Goal: Navigation & Orientation: Find specific page/section

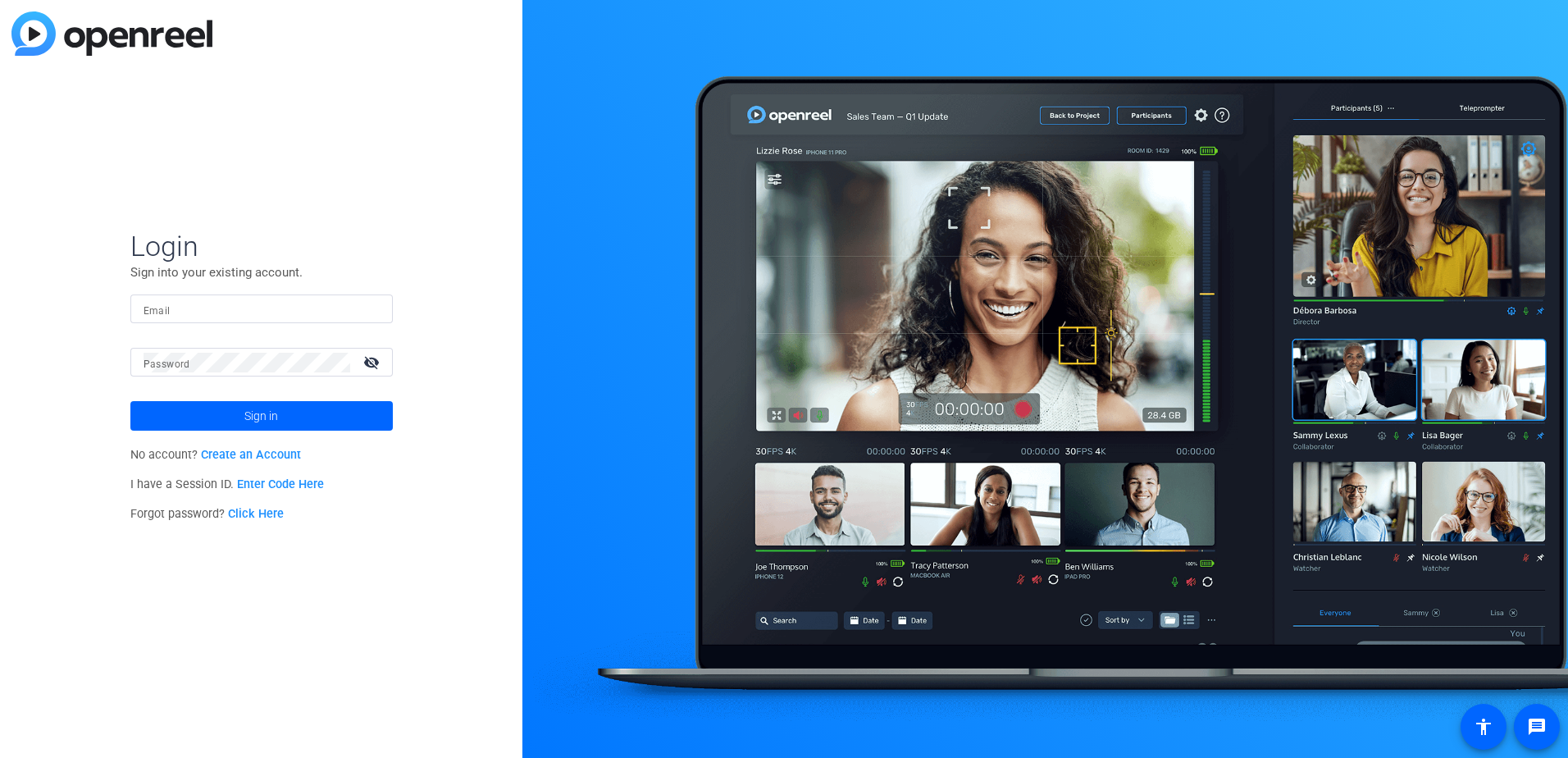
click at [158, 322] on div at bounding box center [261, 309] width 236 height 29
click at [169, 306] on input "Email" at bounding box center [261, 309] width 236 height 20
paste input "[PERSON_NAME][EMAIL_ADDRESS][PERSON_NAME][DOMAIN_NAME]"
type input "[PERSON_NAME][EMAIL_ADDRESS][PERSON_NAME][DOMAIN_NAME]"
click at [235, 405] on span at bounding box center [262, 417] width 263 height 40
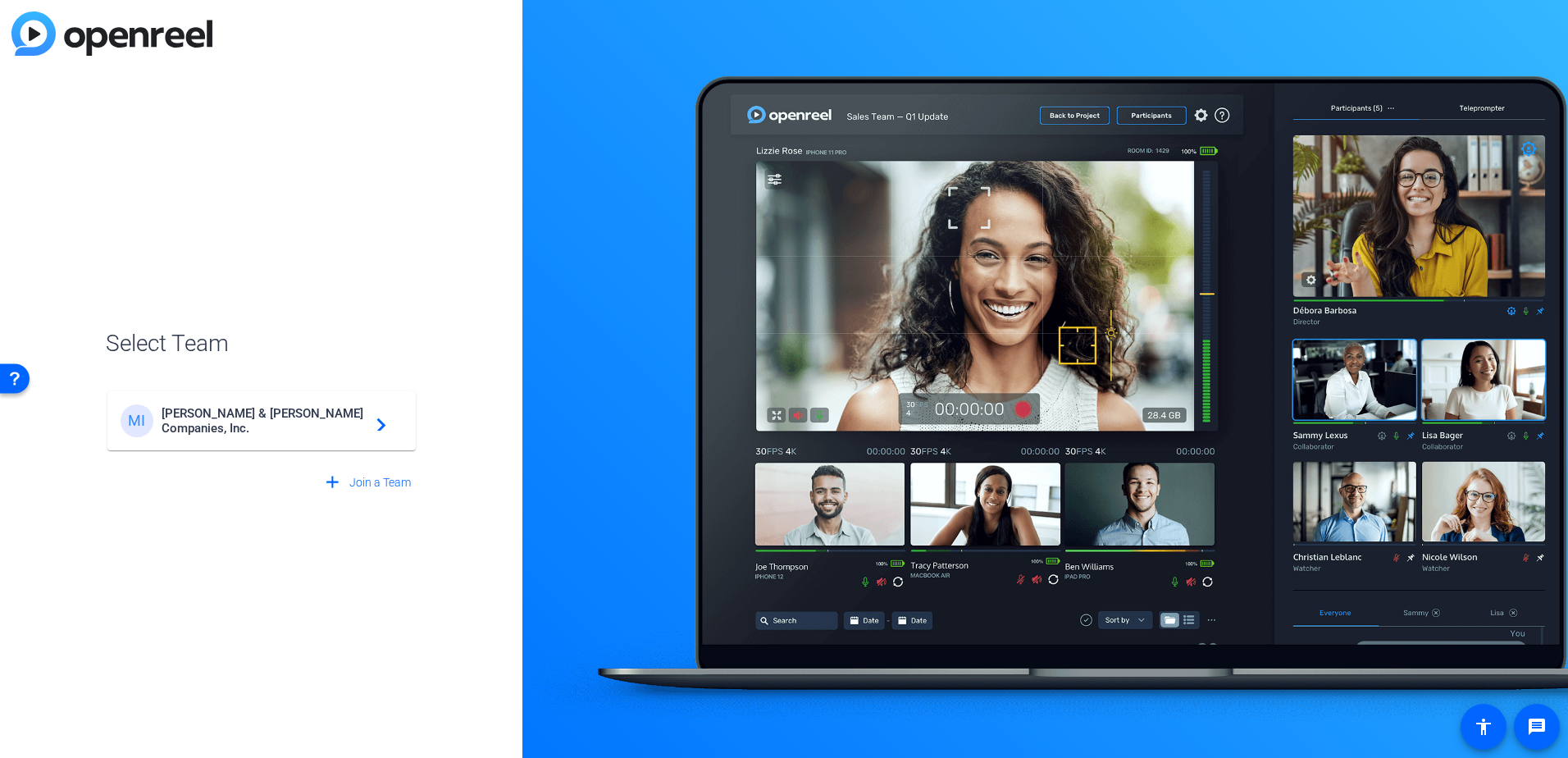
click at [315, 419] on span "[PERSON_NAME] & [PERSON_NAME] Companies, Inc." at bounding box center [263, 421] width 205 height 29
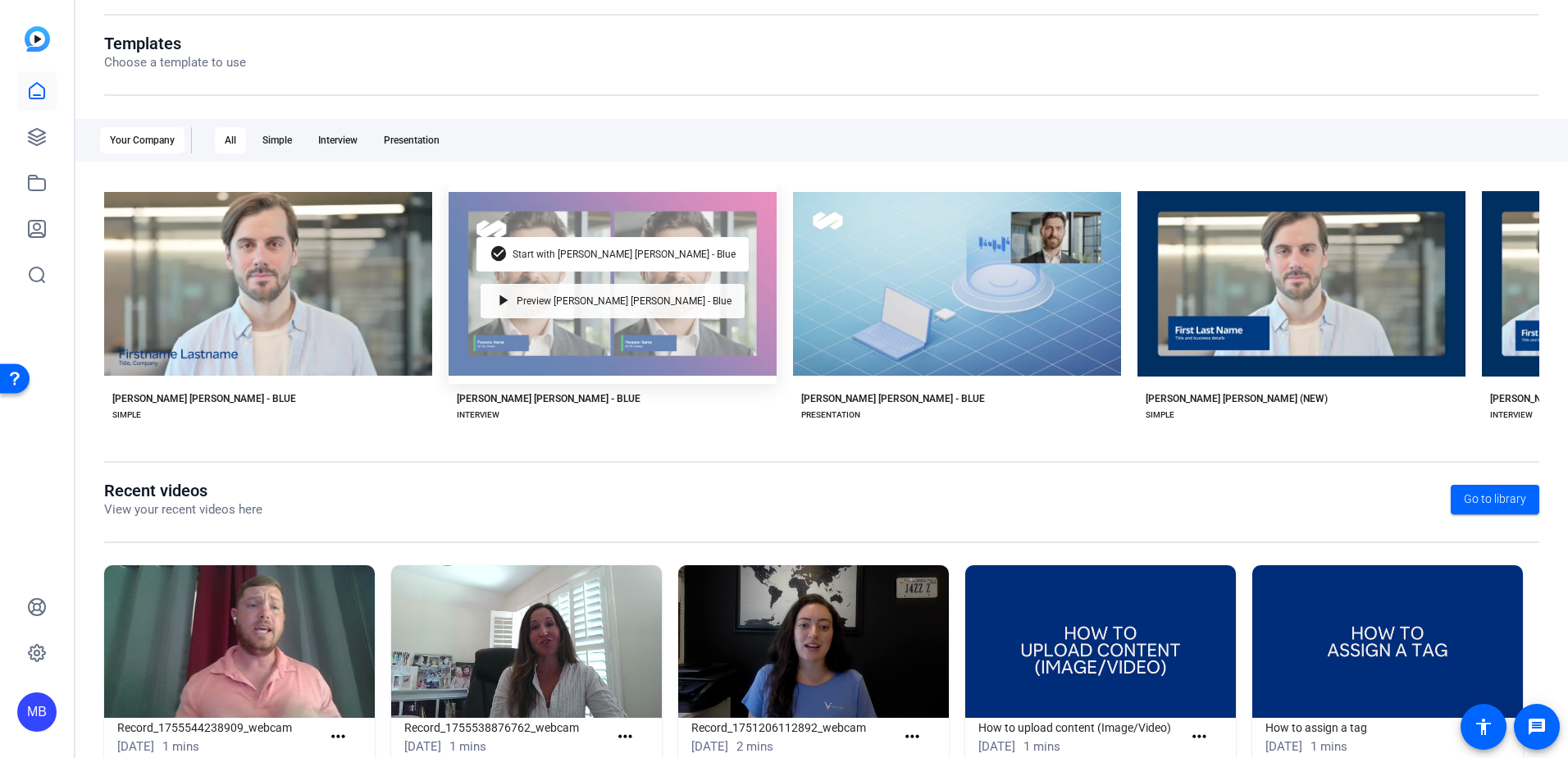
scroll to position [211, 0]
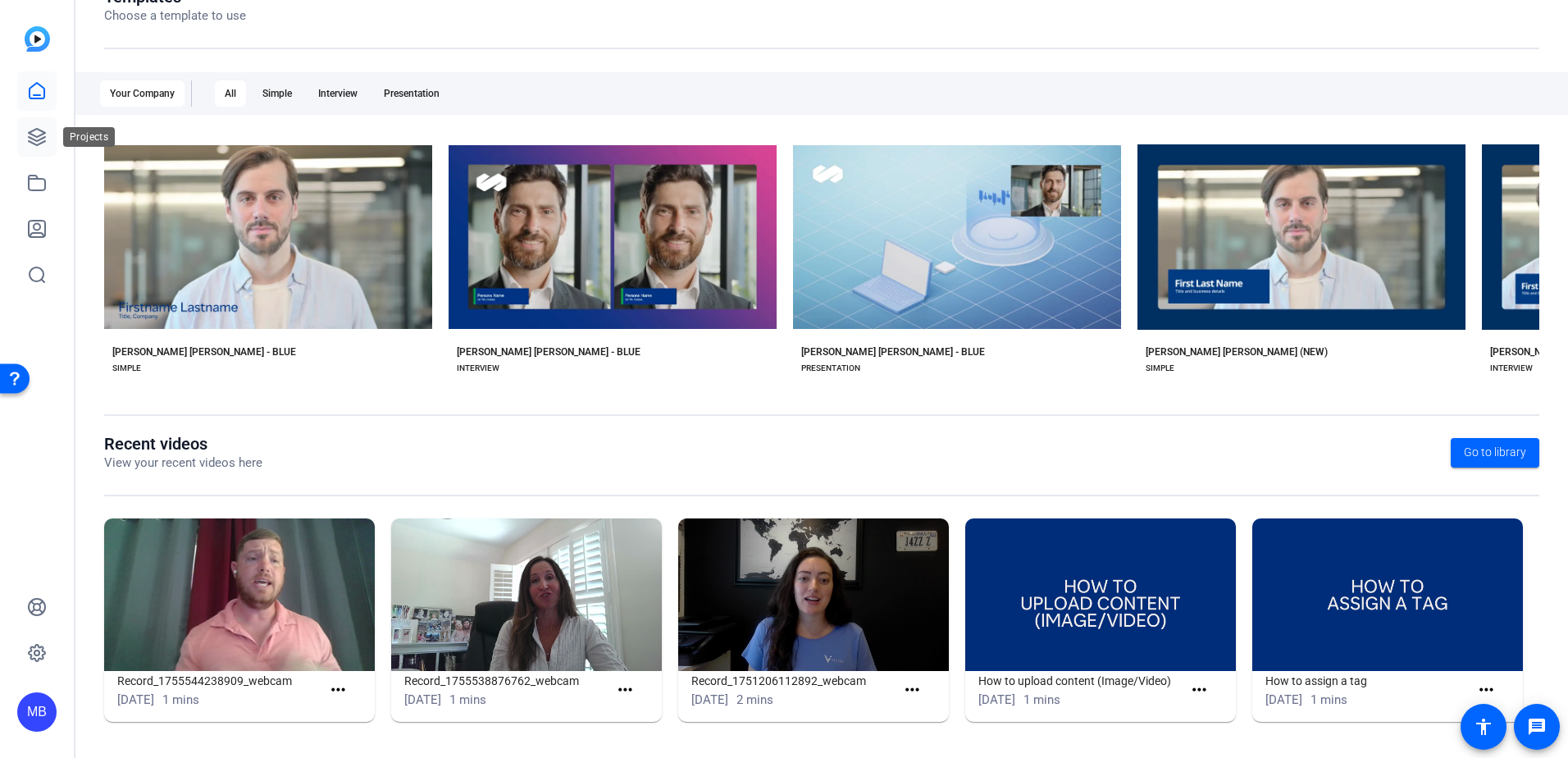
click at [41, 137] on icon at bounding box center [36, 137] width 20 height 20
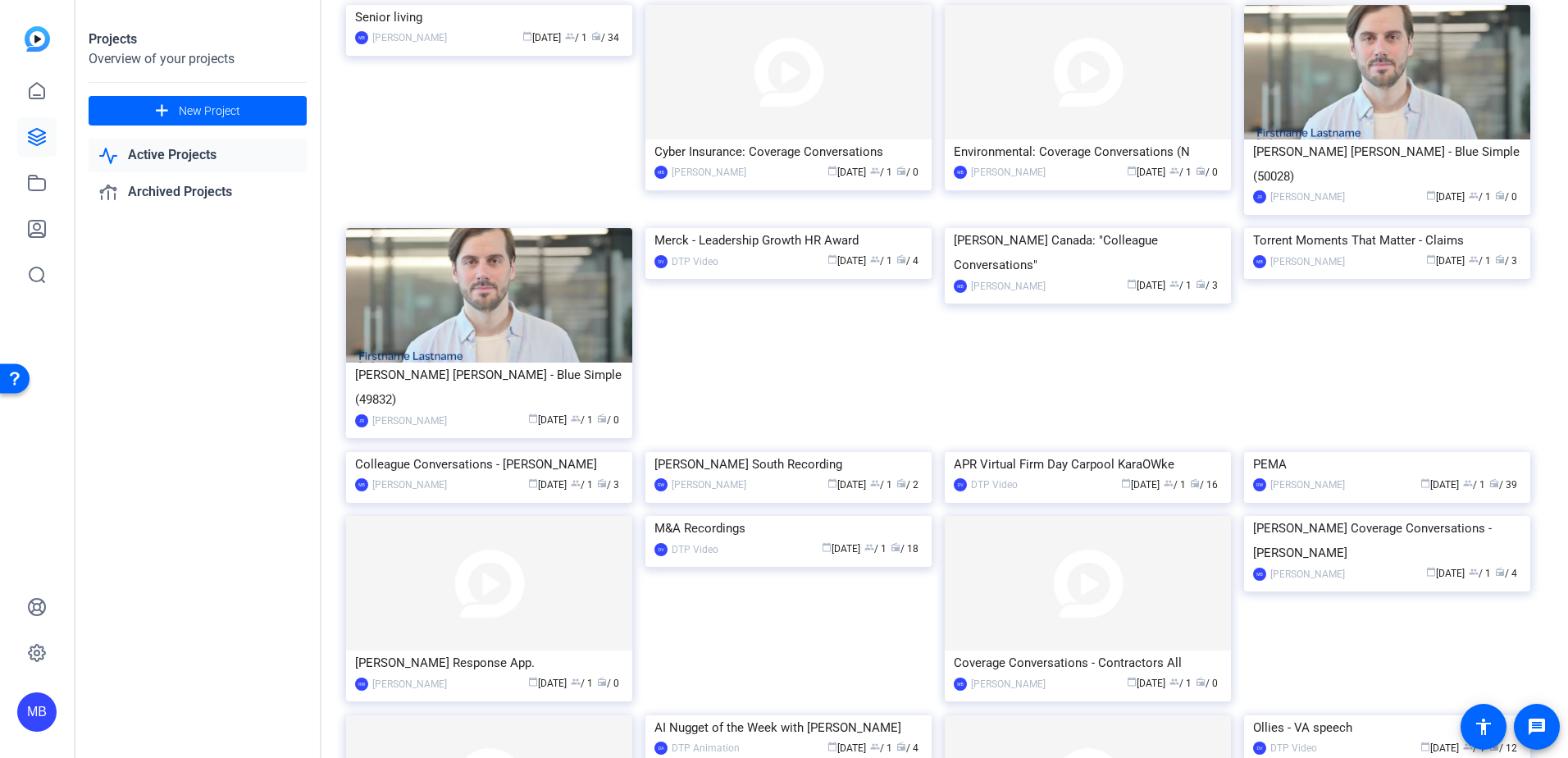
scroll to position [680, 0]
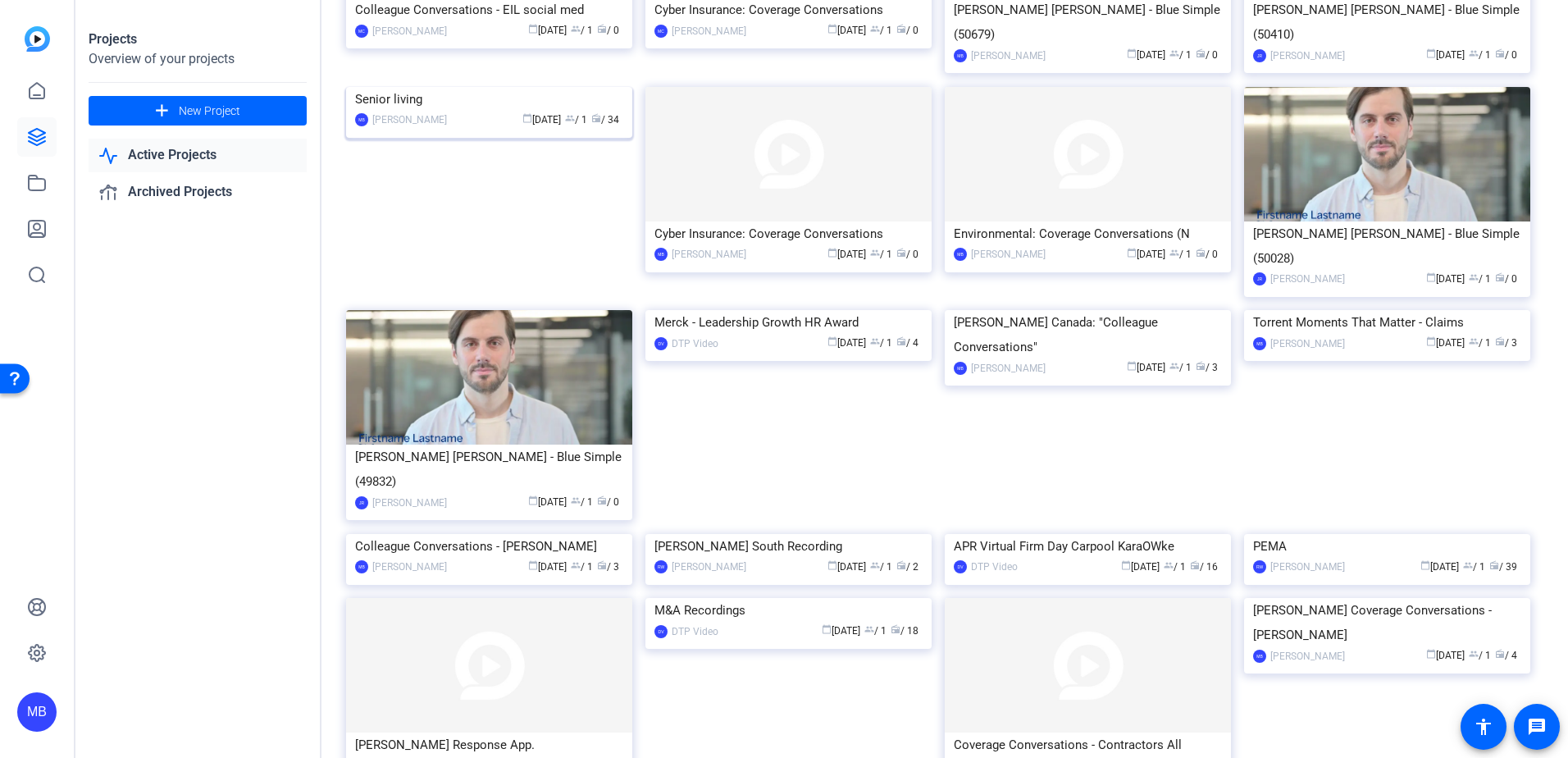
click at [559, 87] on img at bounding box center [489, 87] width 286 height 0
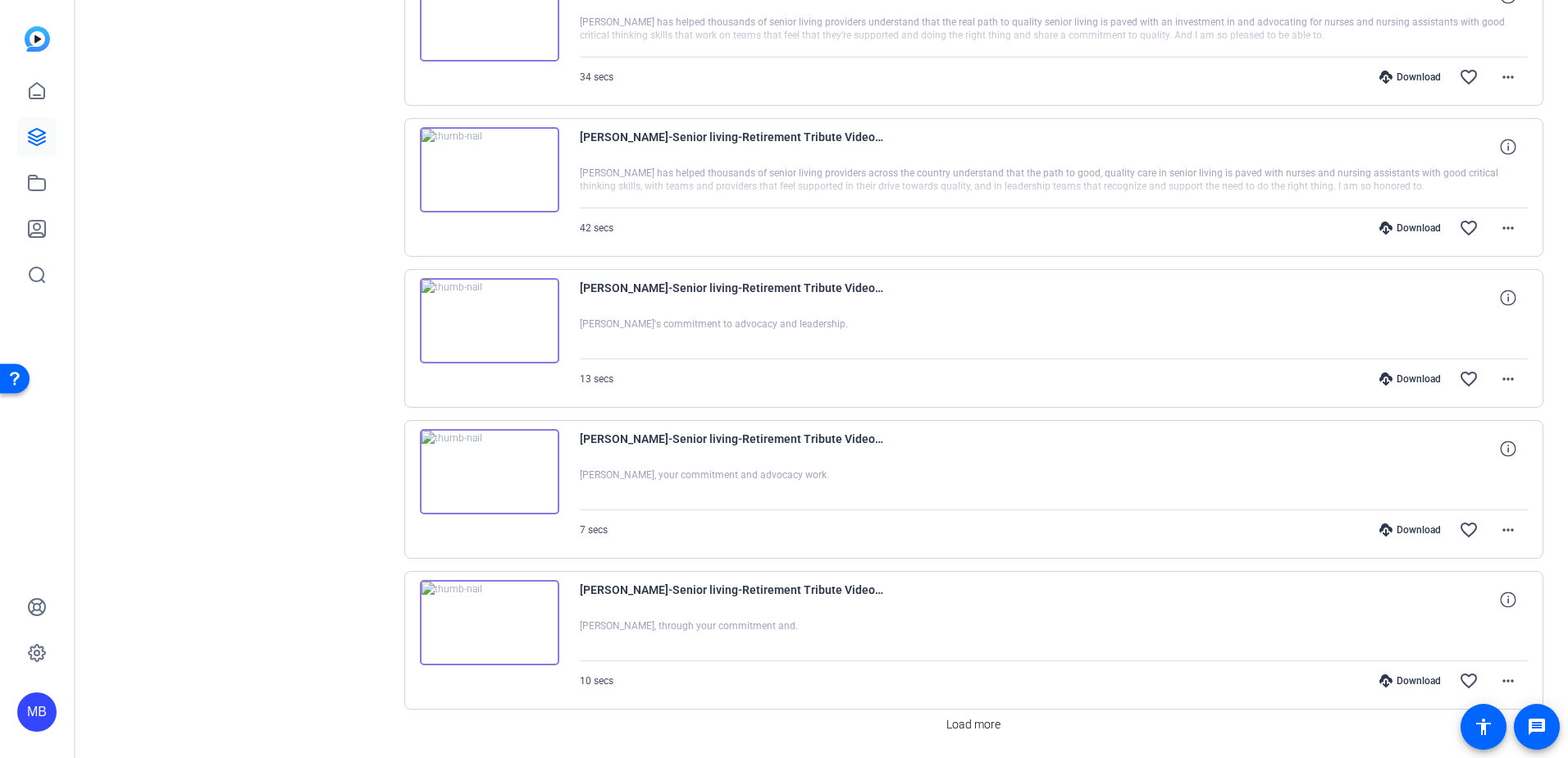
scroll to position [1203, 0]
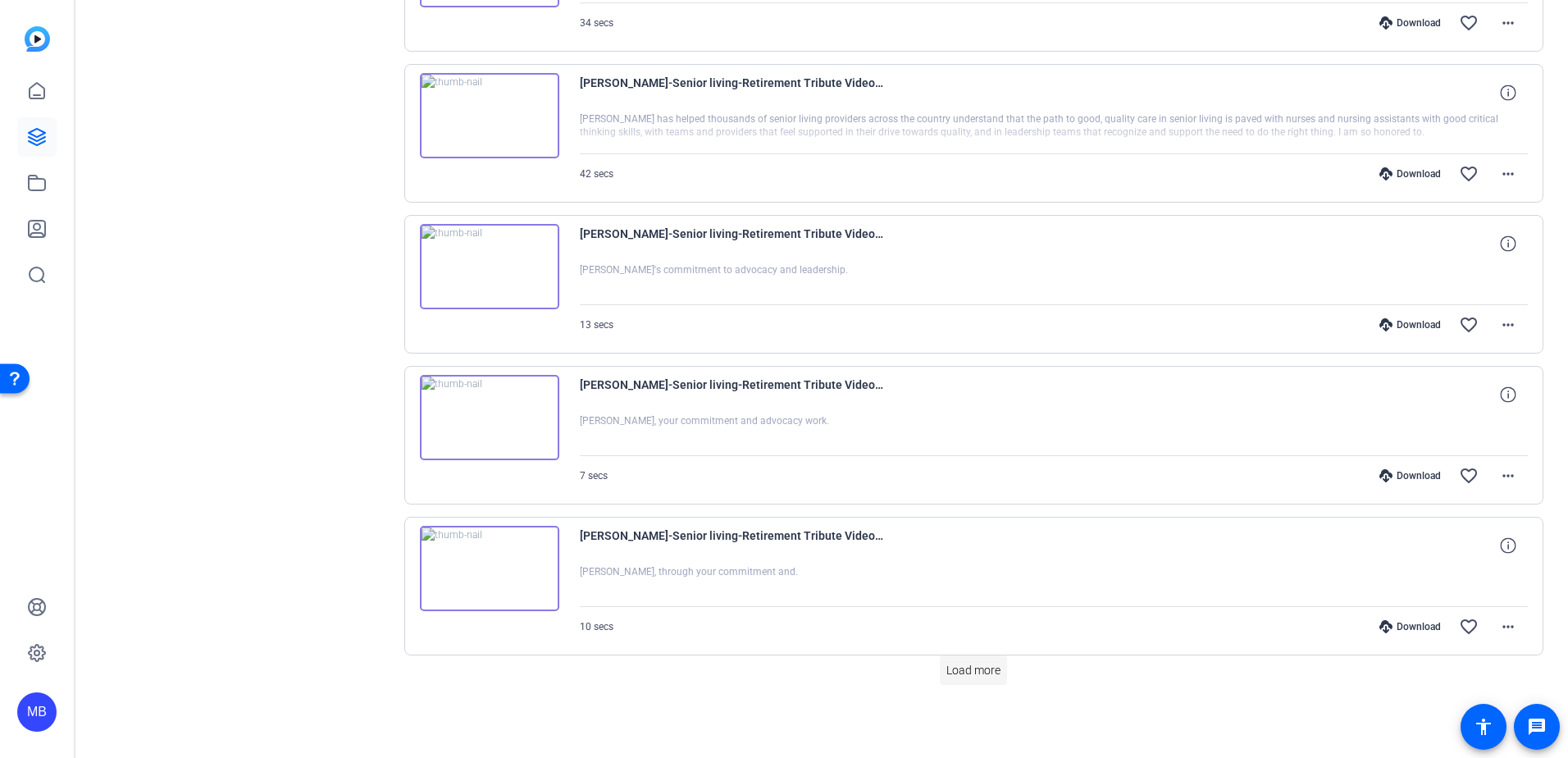
click at [986, 665] on span "Load more" at bounding box center [974, 671] width 54 height 17
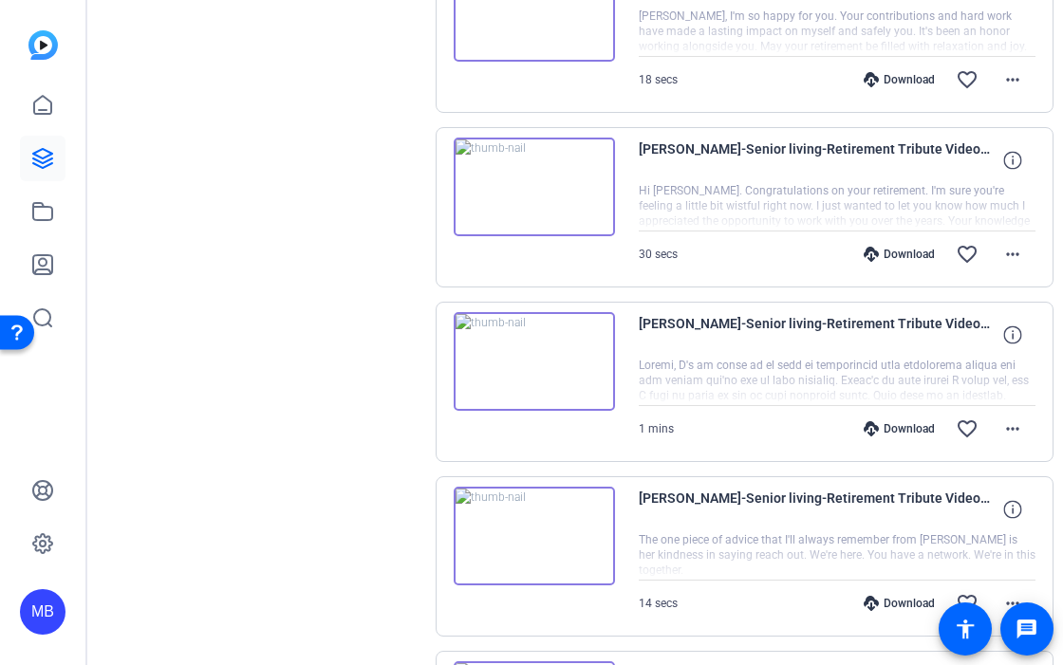
scroll to position [3350, 0]
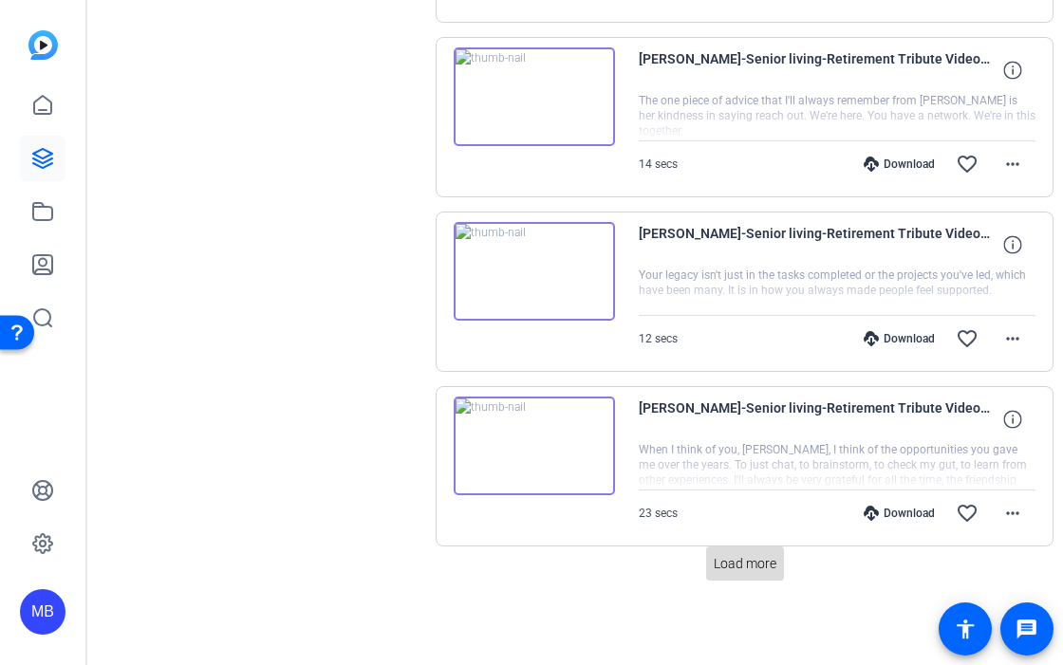
click at [729, 565] on span "Load more" at bounding box center [745, 564] width 63 height 20
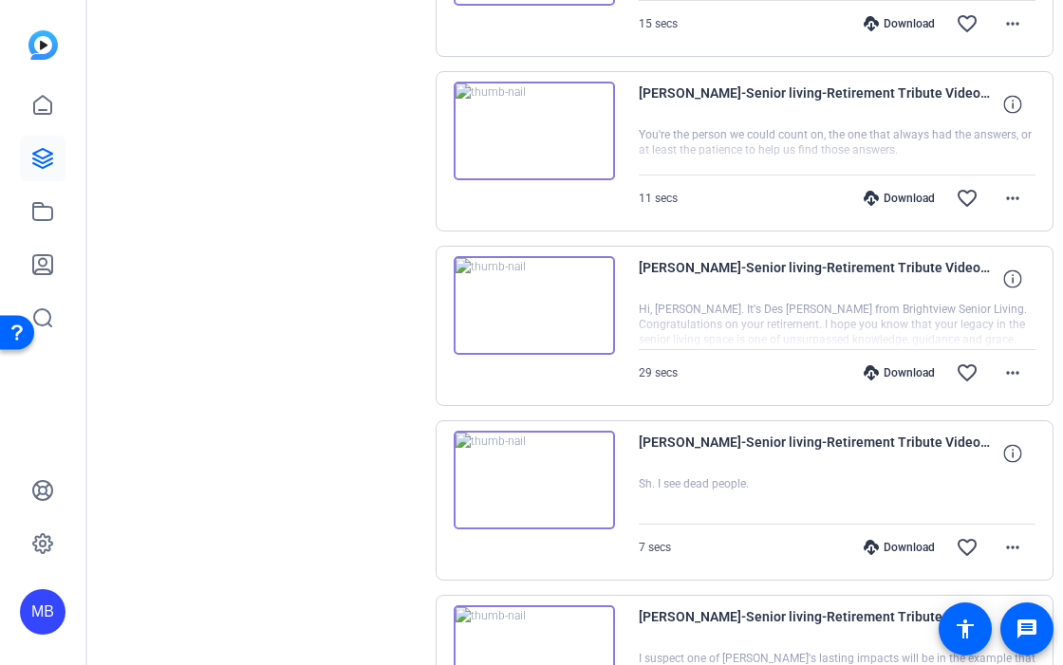
scroll to position [3730, 0]
